Goal: Transaction & Acquisition: Purchase product/service

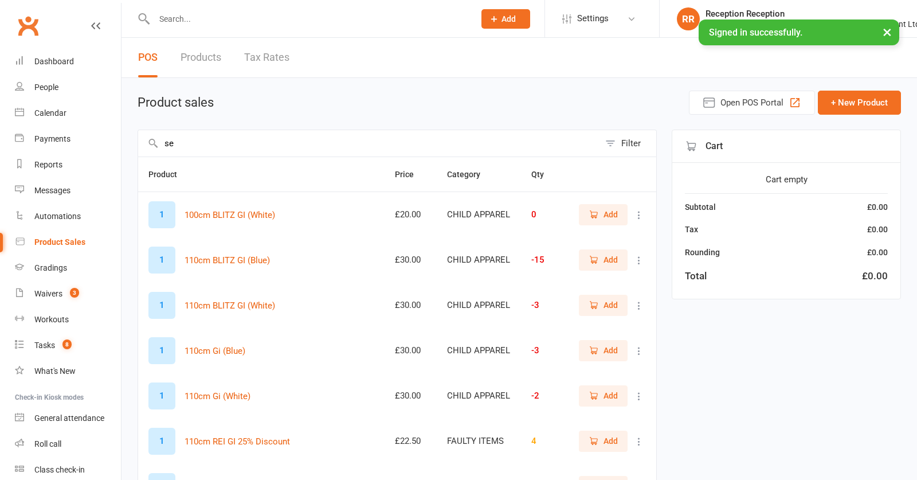
select select "50"
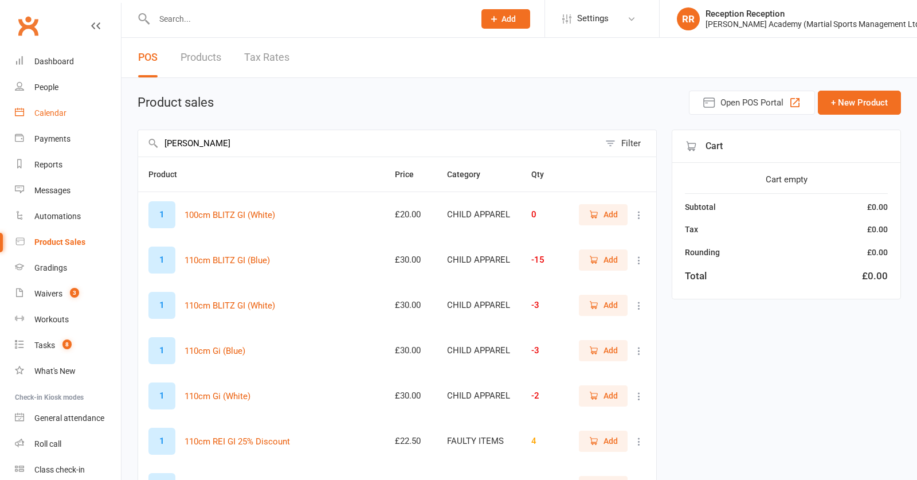
drag, startPoint x: 255, startPoint y: 143, endPoint x: 53, endPoint y: 126, distance: 202.0
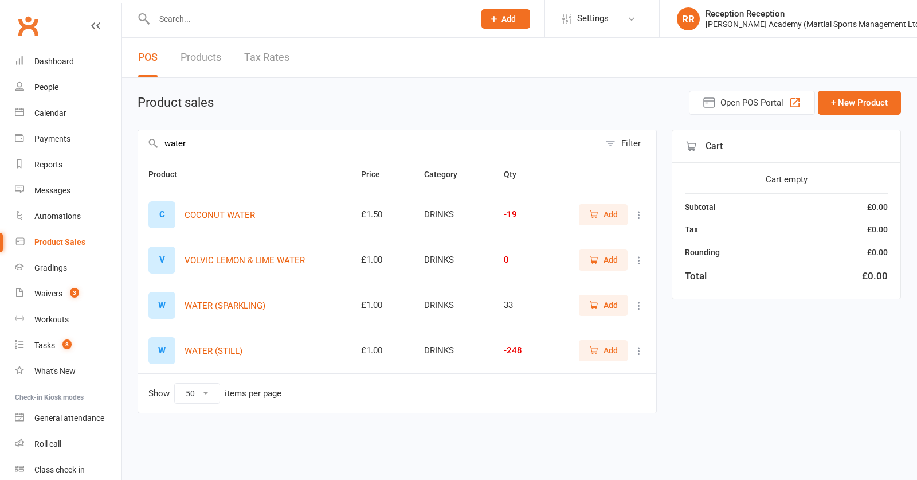
type input "water"
click at [612, 353] on span "Add" at bounding box center [611, 350] width 14 height 13
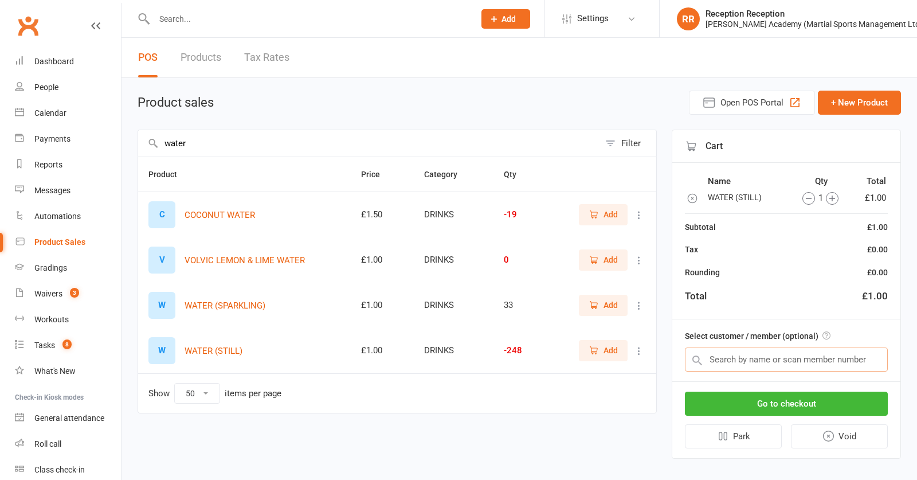
click at [757, 358] on input "text" at bounding box center [786, 359] width 203 height 24
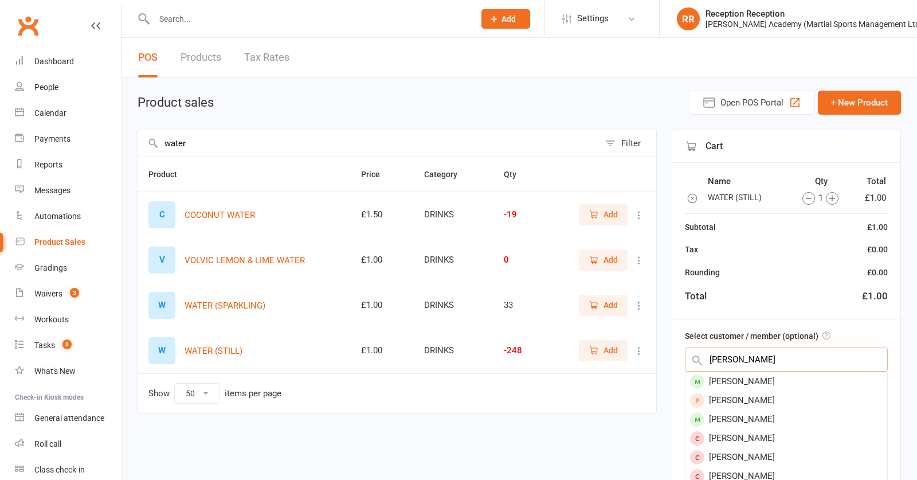
type input "[PERSON_NAME]"
drag, startPoint x: 757, startPoint y: 358, endPoint x: 732, endPoint y: 378, distance: 32.6
click at [732, 378] on div "[PERSON_NAME]" at bounding box center [787, 381] width 202 height 19
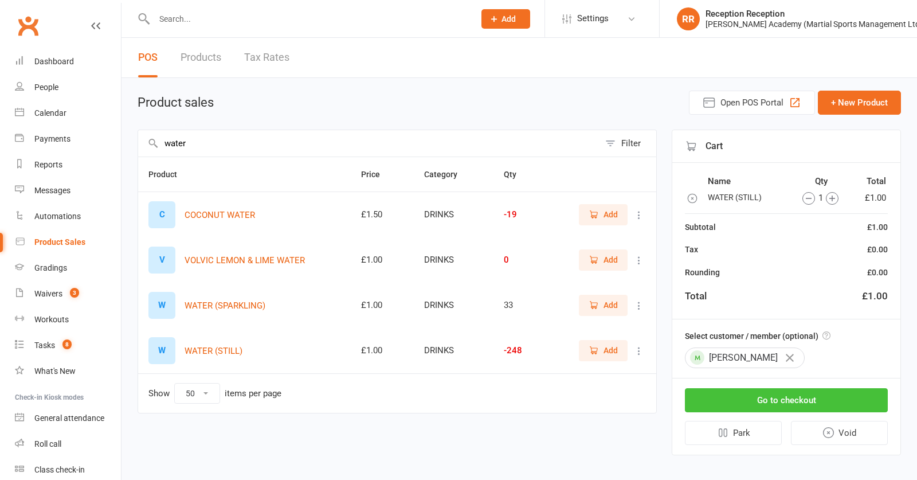
click at [764, 394] on button "Go to checkout" at bounding box center [786, 400] width 203 height 24
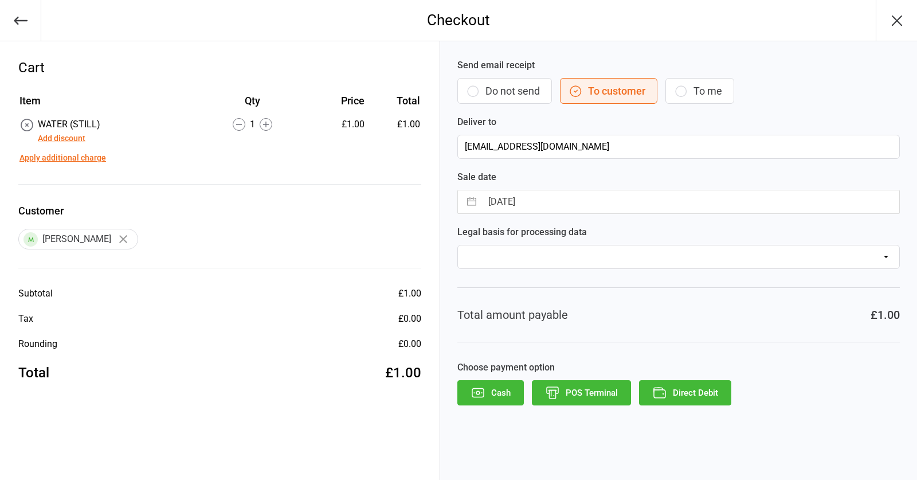
click at [590, 390] on button "POS Terminal" at bounding box center [581, 392] width 99 height 25
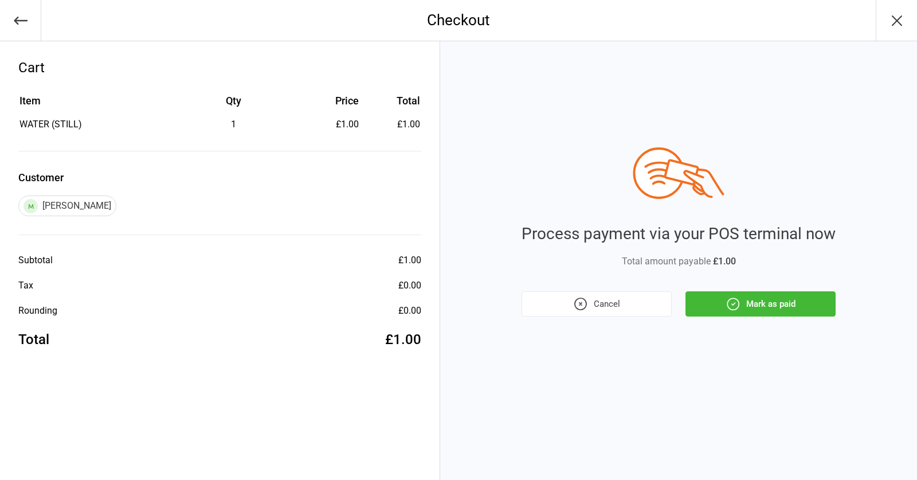
click at [760, 302] on button "Mark as paid" at bounding box center [761, 303] width 150 height 25
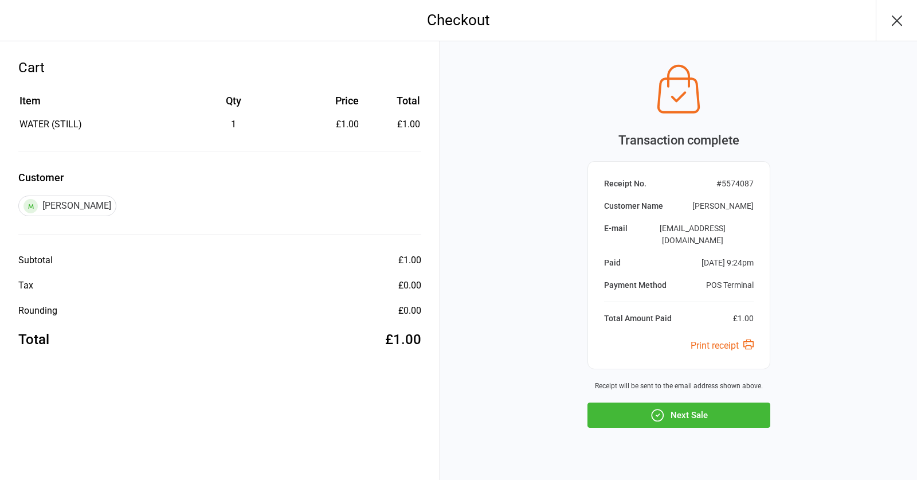
click at [663, 407] on button "Next Sale" at bounding box center [679, 415] width 183 height 25
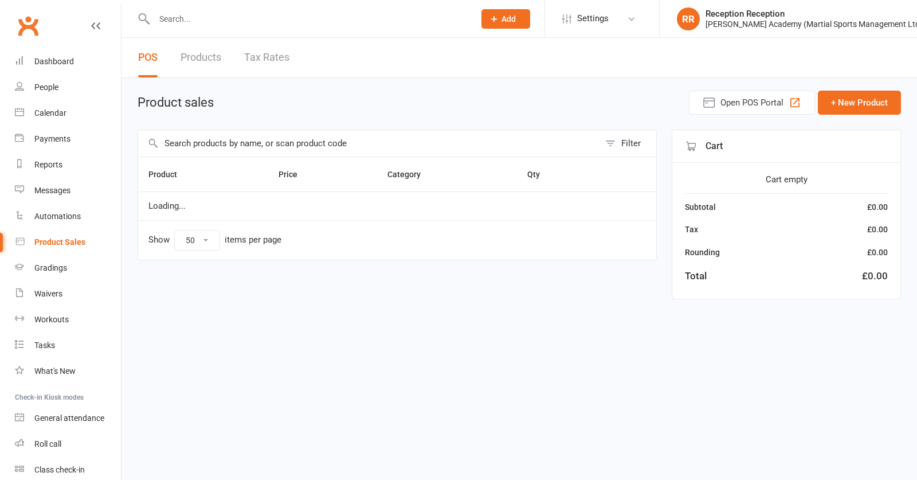
select select "50"
